Goal: Transaction & Acquisition: Register for event/course

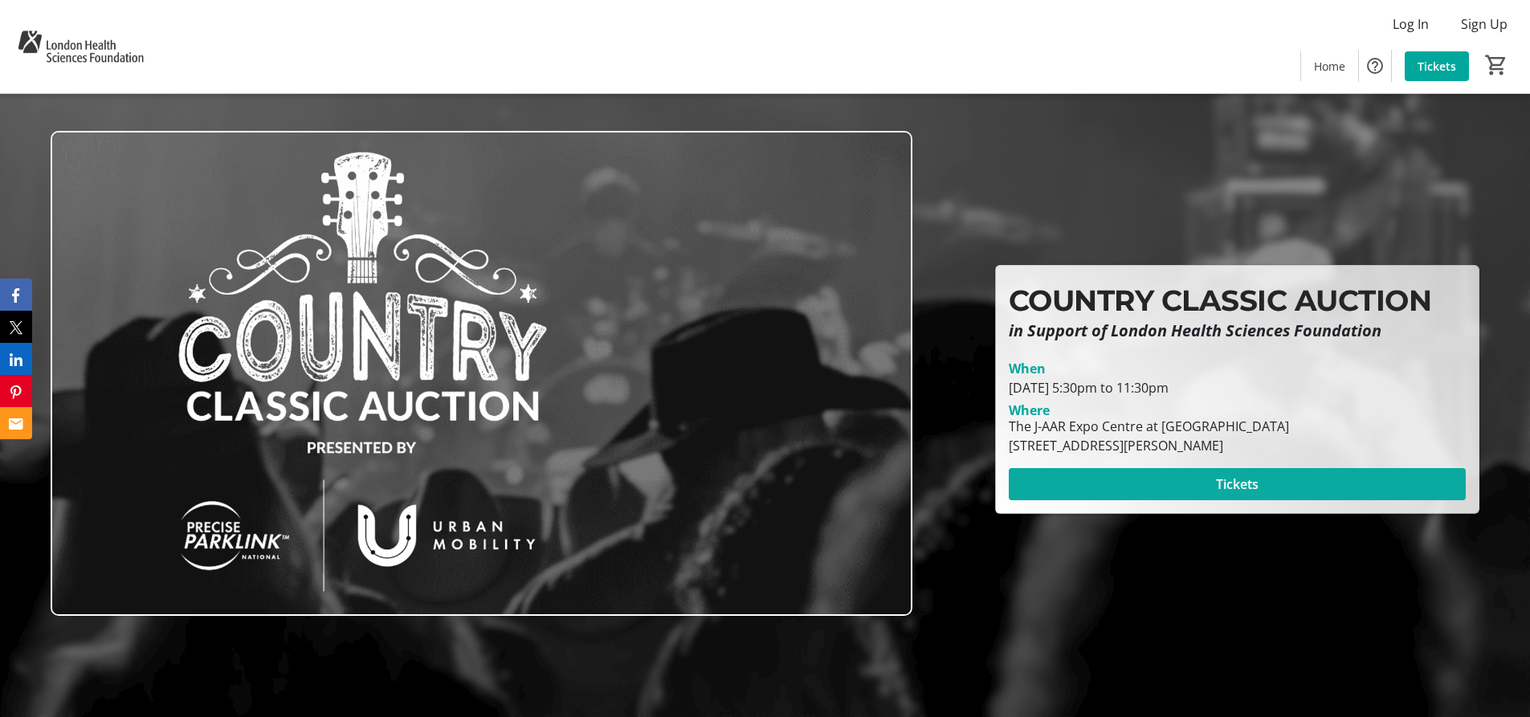
click at [1240, 491] on span "Tickets" at bounding box center [1237, 484] width 43 height 19
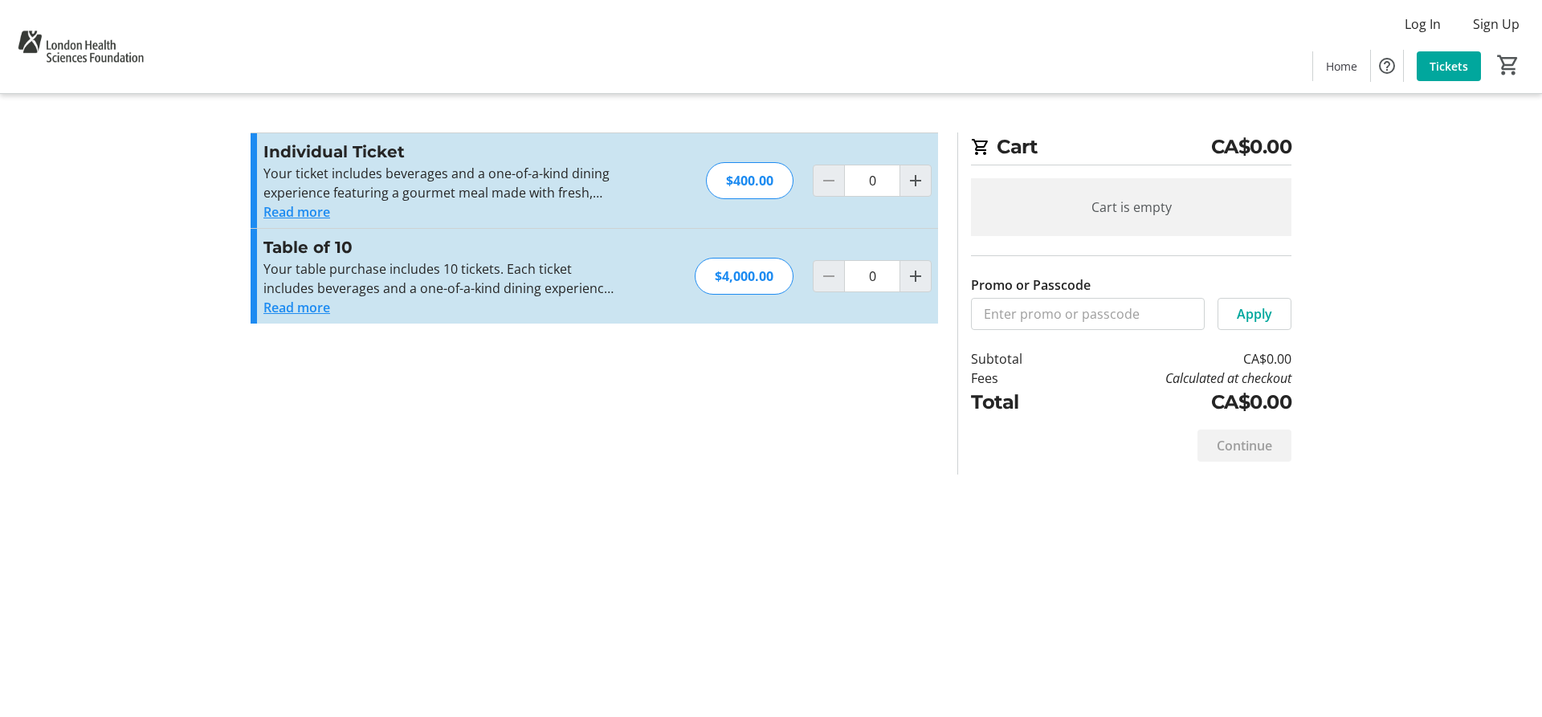
click at [267, 313] on button "Read more" at bounding box center [296, 307] width 67 height 19
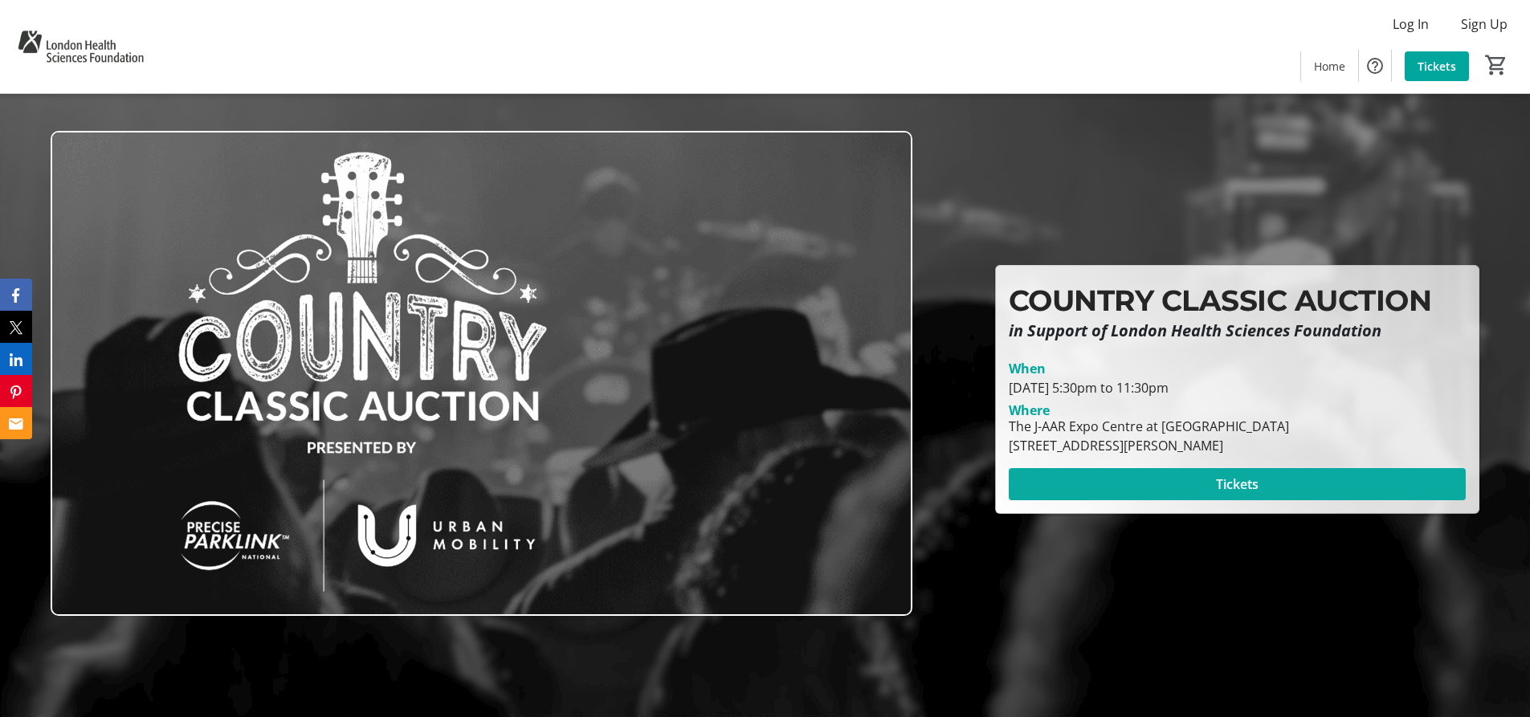
click at [1314, 488] on span at bounding box center [1237, 484] width 457 height 39
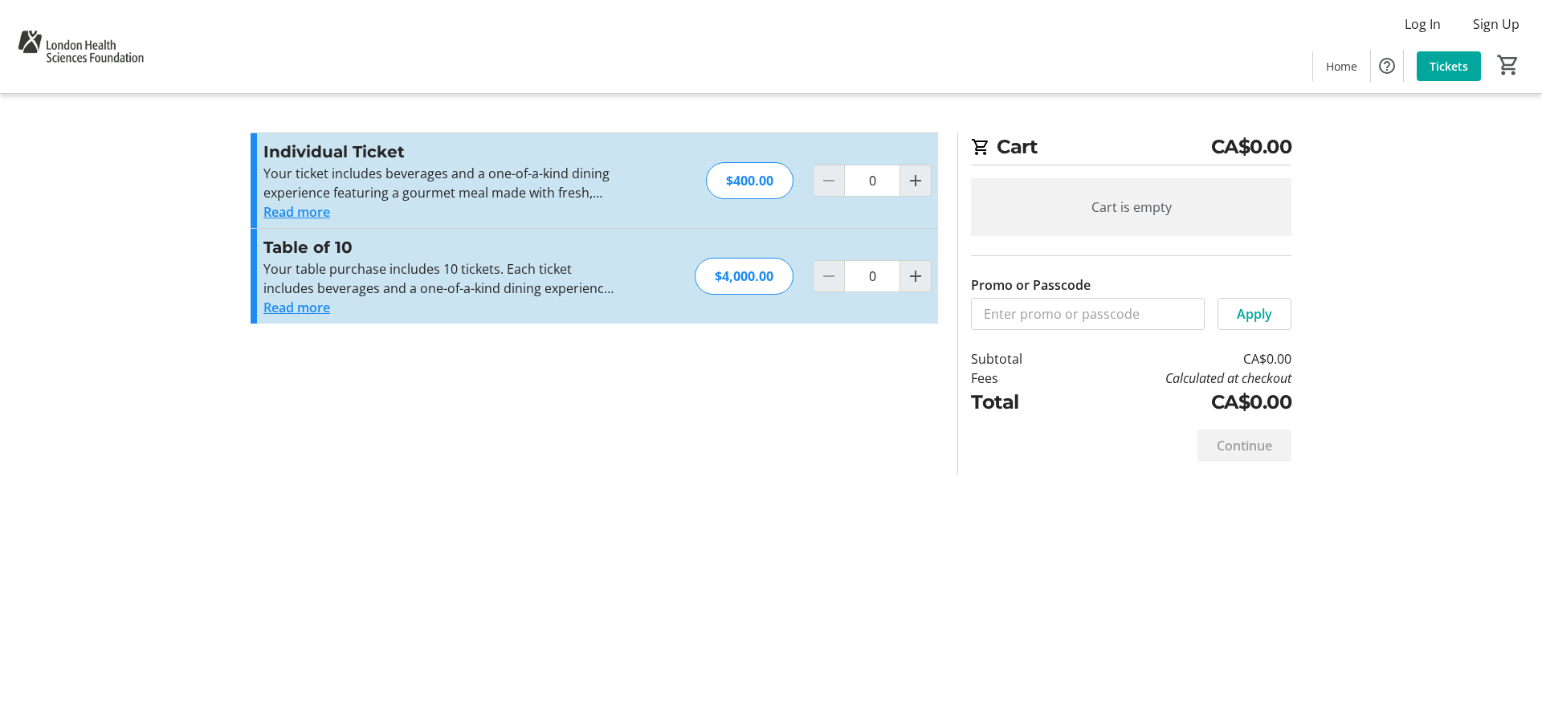
click at [306, 302] on button "Read more" at bounding box center [296, 307] width 67 height 19
